Goal: Browse casually

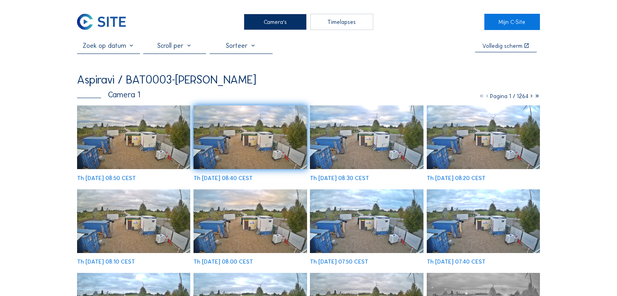
scroll to position [41, 0]
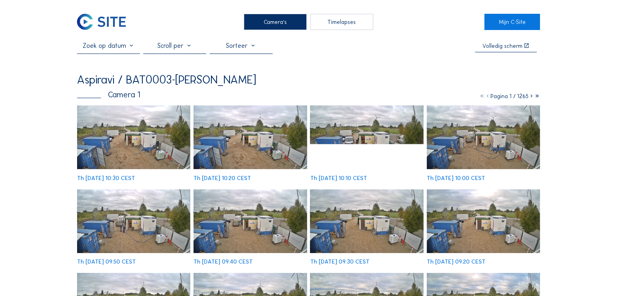
click at [349, 151] on img at bounding box center [366, 138] width 113 height 64
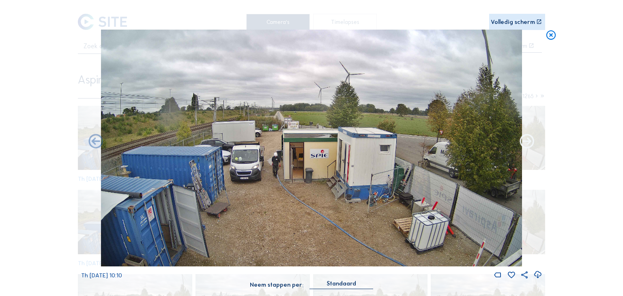
click at [529, 144] on icon at bounding box center [527, 142] width 17 height 18
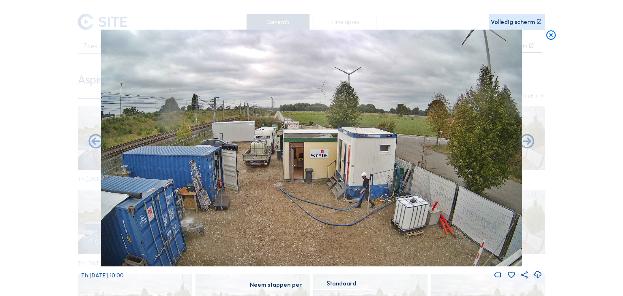
click at [529, 144] on icon at bounding box center [527, 142] width 17 height 18
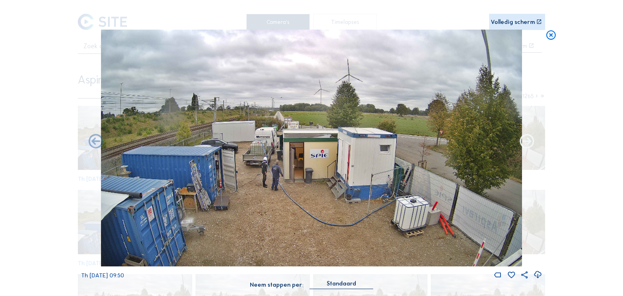
click at [529, 145] on icon at bounding box center [527, 142] width 17 height 18
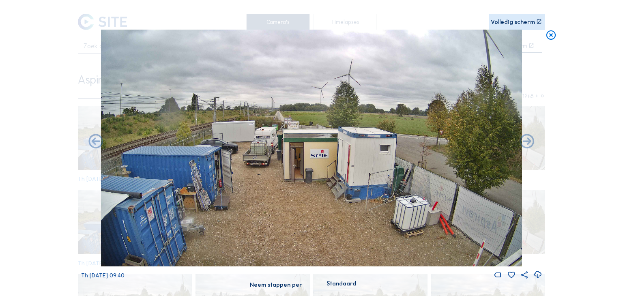
click at [529, 145] on icon at bounding box center [527, 142] width 17 height 18
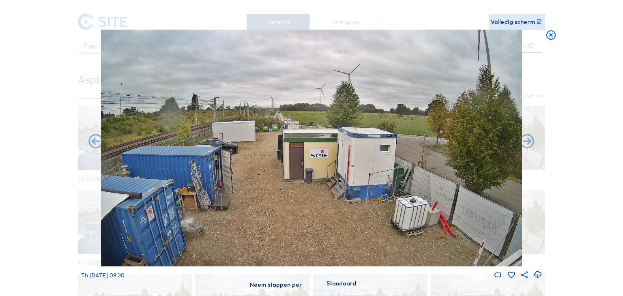
click at [529, 145] on icon at bounding box center [527, 142] width 17 height 18
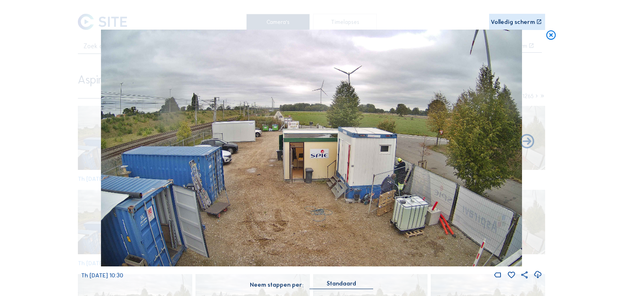
click at [547, 34] on icon at bounding box center [550, 36] width 11 height 12
